Goal: Check status

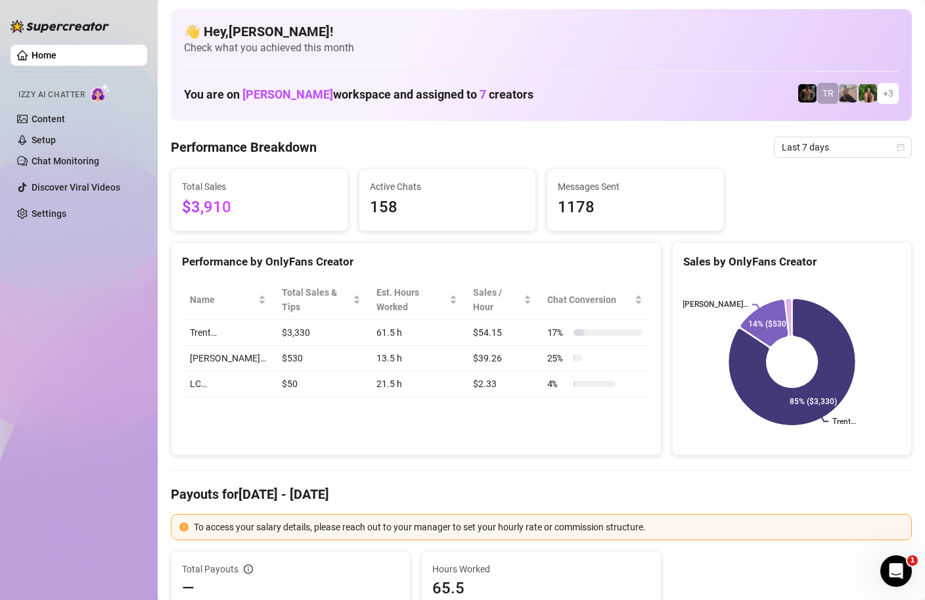
click at [797, 144] on span "Last 7 days" at bounding box center [843, 147] width 122 height 20
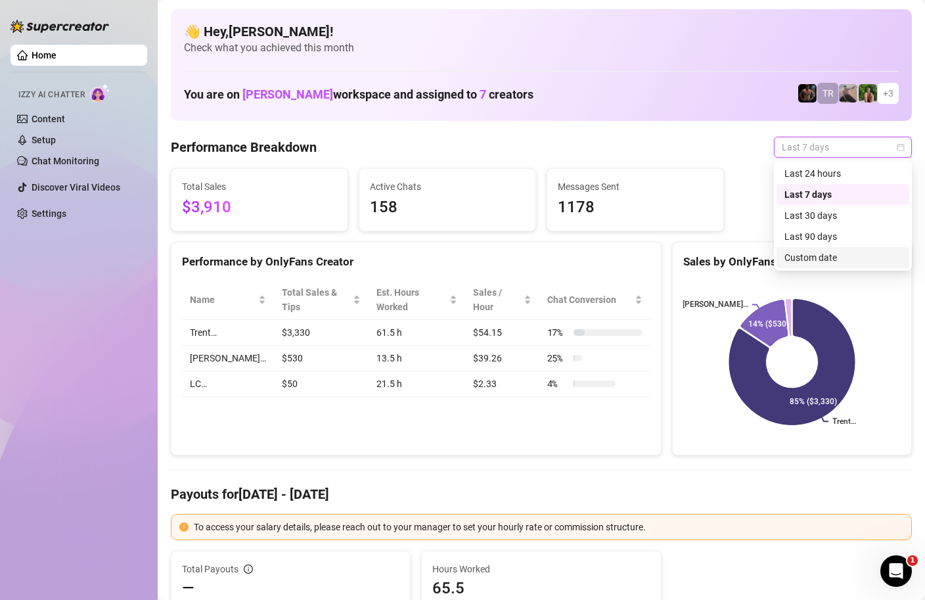
click at [803, 256] on div "Custom date" at bounding box center [843, 257] width 117 height 14
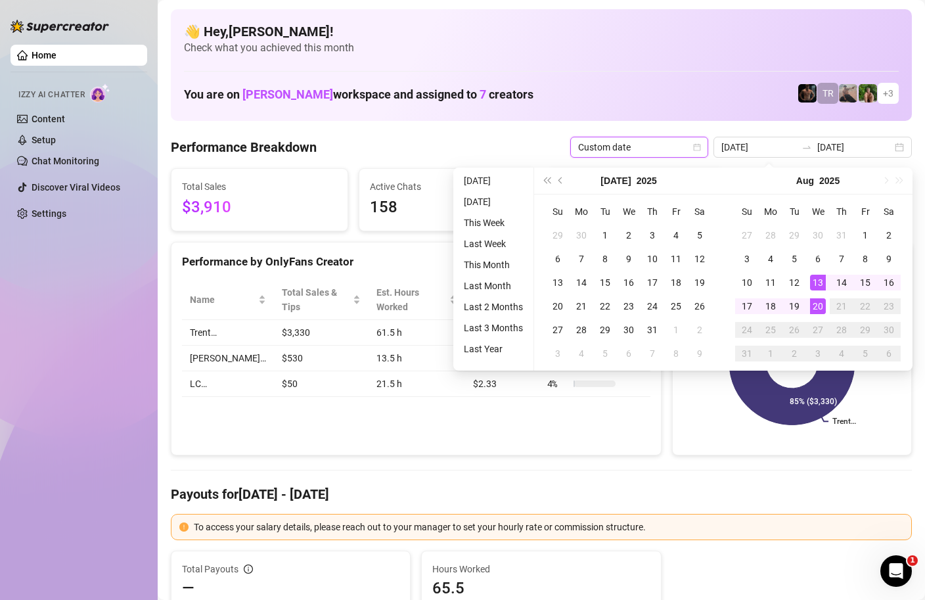
type input "[DATE]"
click at [817, 304] on div "20" at bounding box center [818, 306] width 16 height 16
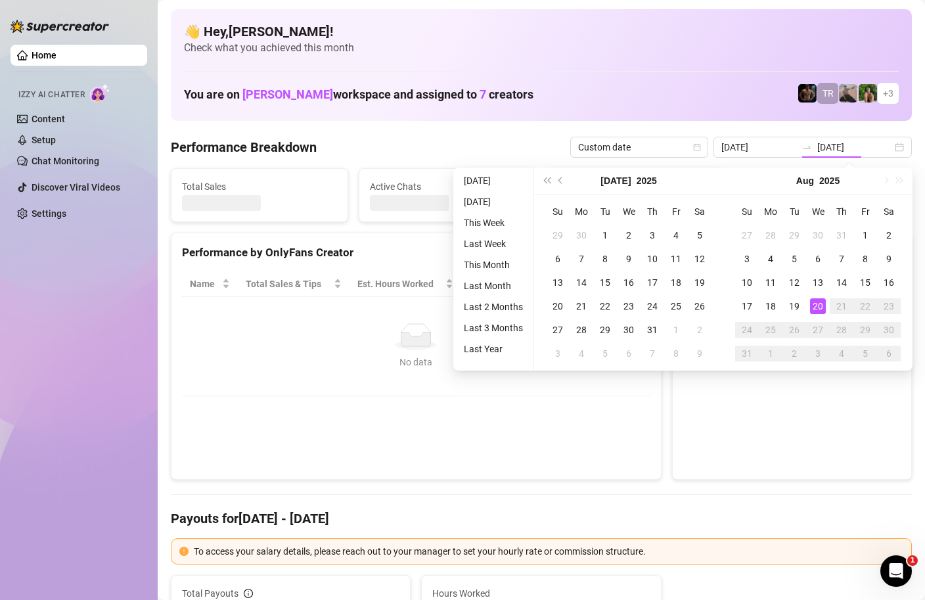
type input "[DATE]"
